Goal: Information Seeking & Learning: Understand process/instructions

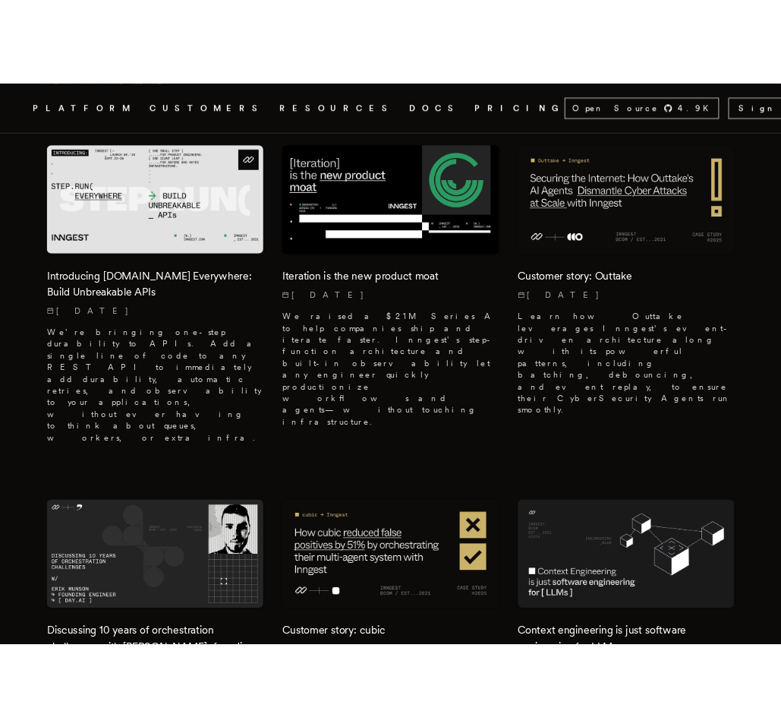
scroll to position [1004, 0]
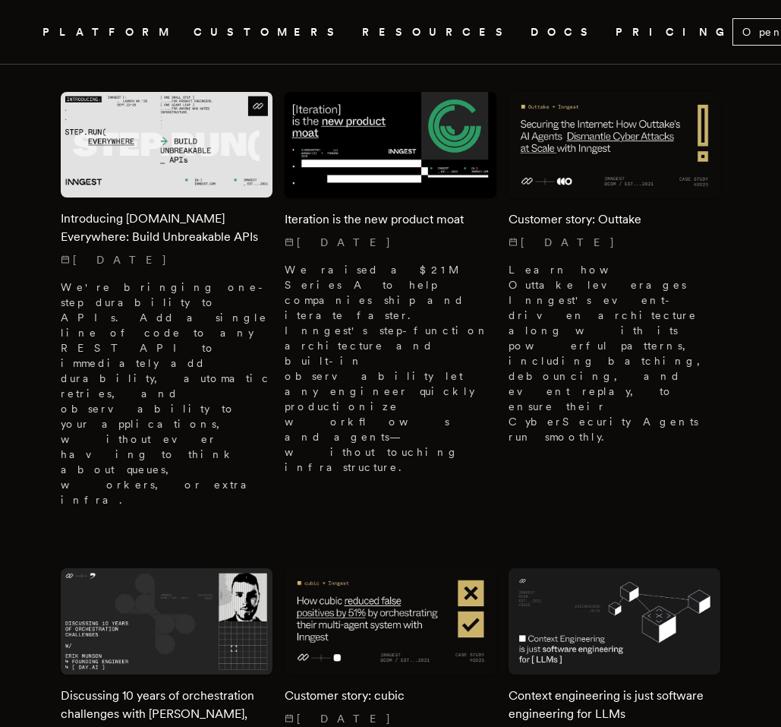
click at [531, 38] on link "DOCS" at bounding box center [564, 32] width 67 height 19
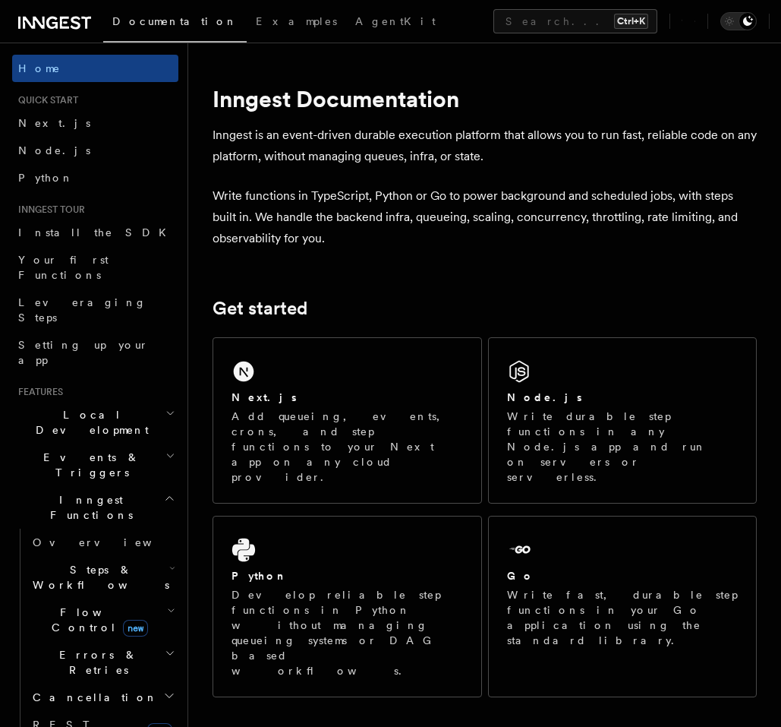
click at [65, 21] on icon at bounding box center [54, 23] width 73 height 18
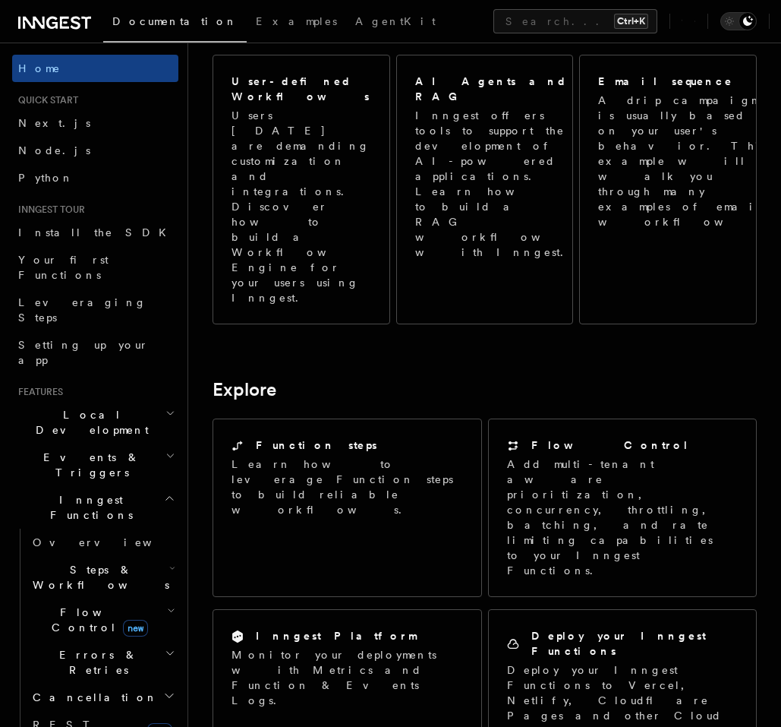
scroll to position [1002, 0]
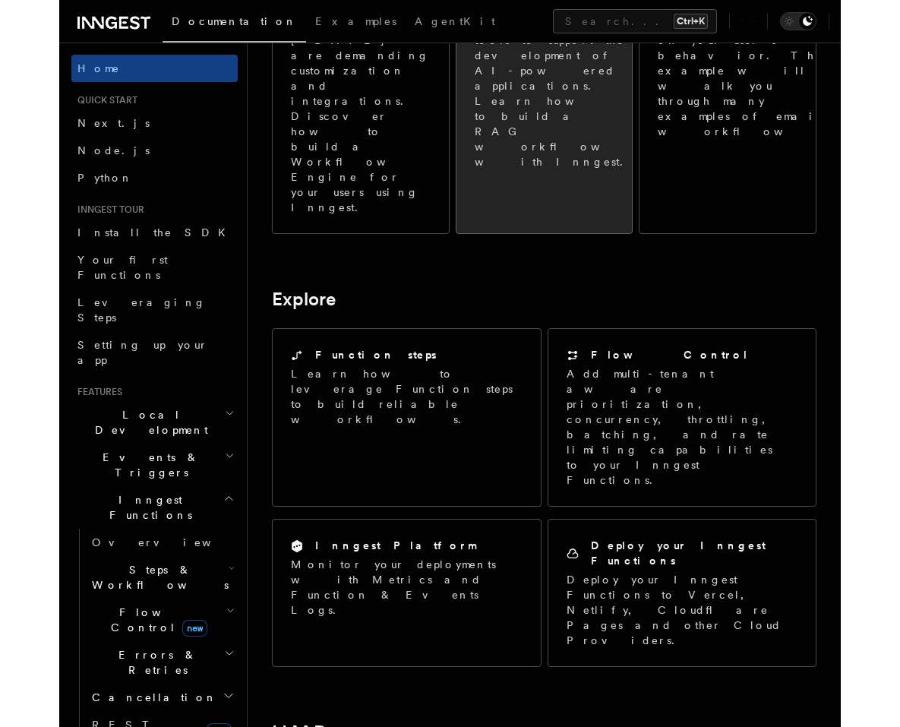
scroll to position [1093, 0]
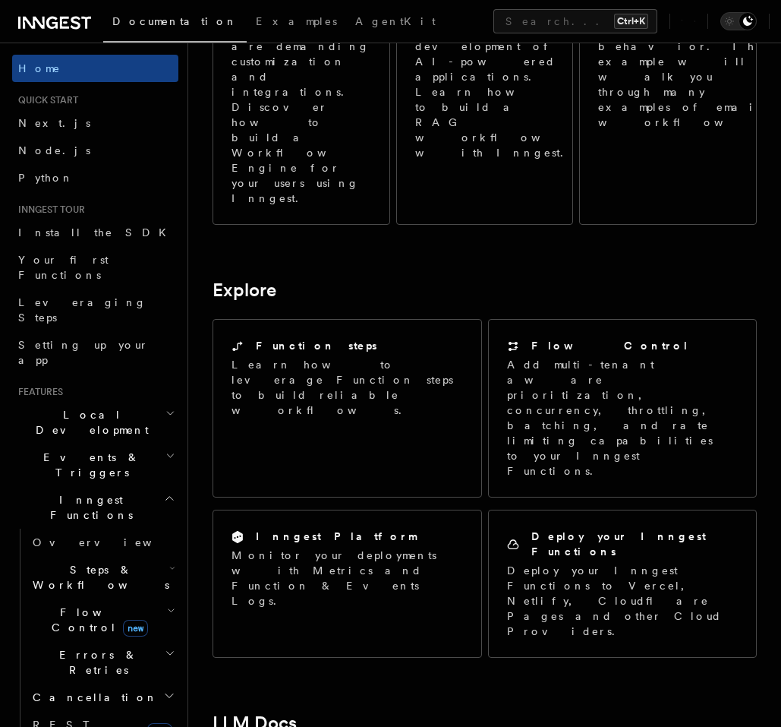
drag, startPoint x: 335, startPoint y: 414, endPoint x: 313, endPoint y: 419, distance: 22.6
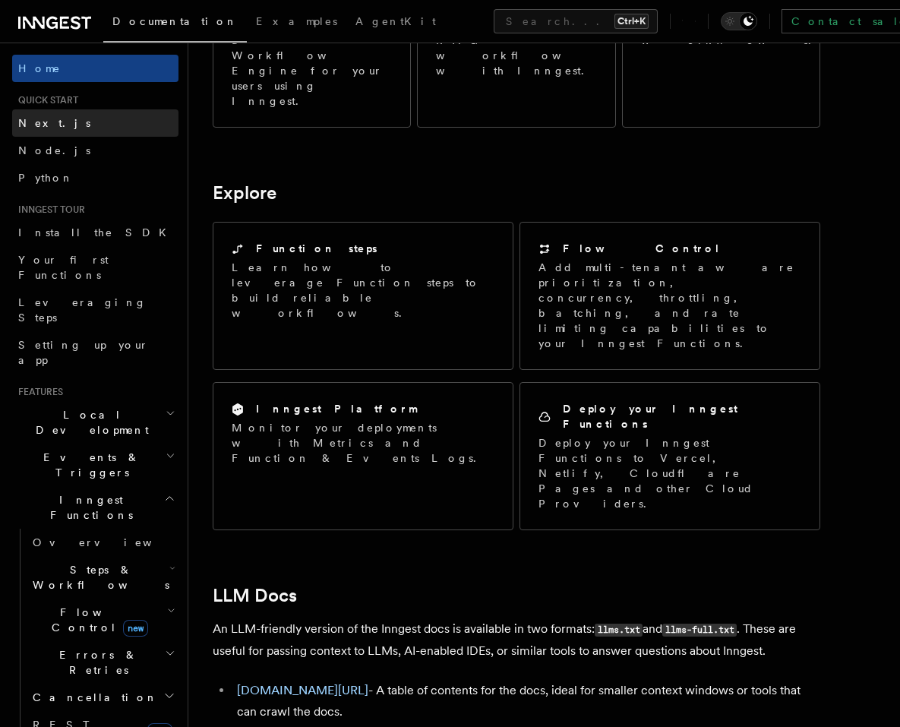
click at [99, 130] on link "Next.js" at bounding box center [95, 122] width 166 height 27
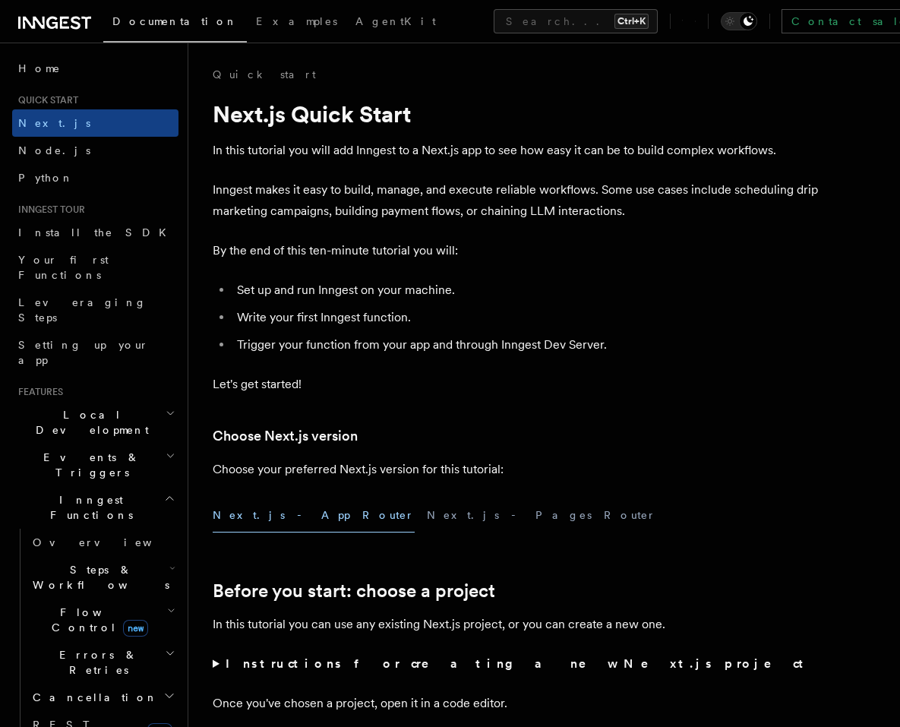
click at [565, 295] on li "Set up and run Inngest on your machine." at bounding box center [526, 289] width 588 height 21
